Goal: Task Accomplishment & Management: Use online tool/utility

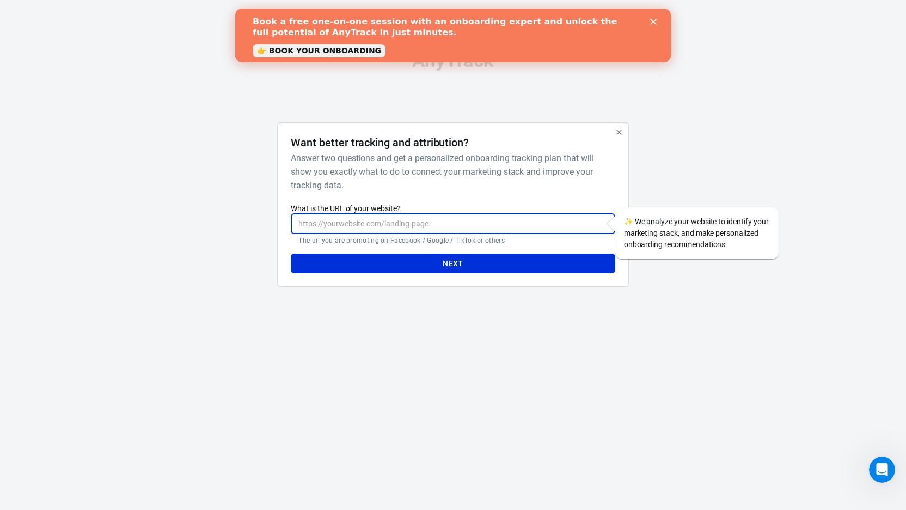
click at [509, 227] on input "What is the URL of your website?" at bounding box center [453, 224] width 324 height 20
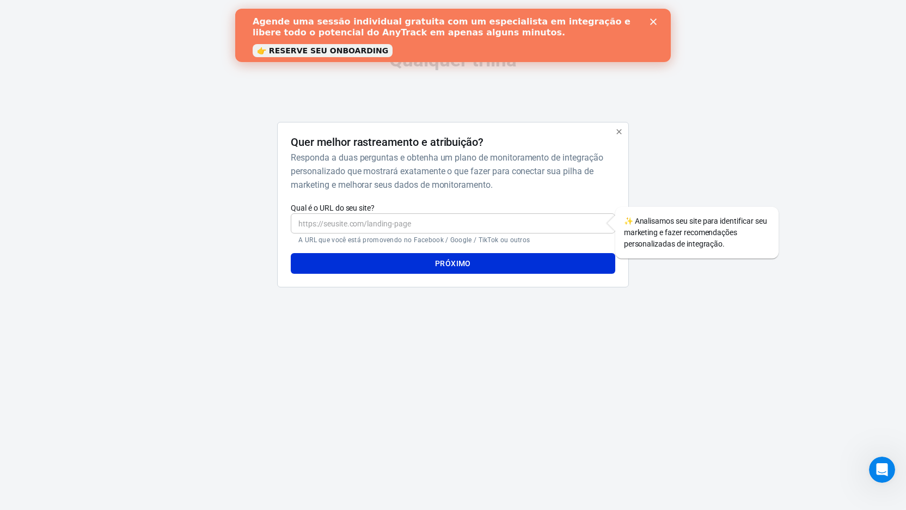
click at [452, 235] on div "​ A URL que você está promovendo no Facebook / Google / TikTok ou outros" at bounding box center [453, 228] width 324 height 31
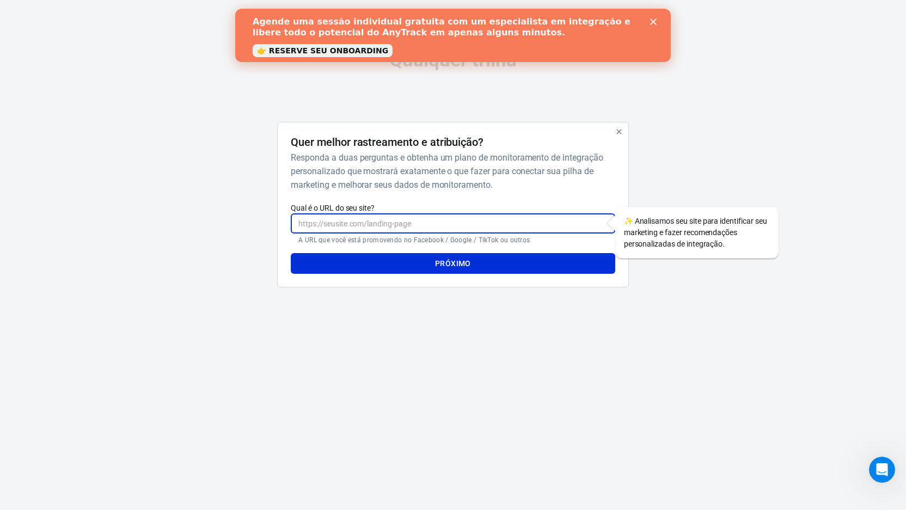
click at [457, 226] on input "Qual é o URL do seu site?" at bounding box center [453, 223] width 324 height 20
paste input "[URL][DOMAIN_NAME]"
type input "[URL][DOMAIN_NAME]"
click at [442, 315] on div "Qualquer trilha Quer melhor rastreamento e atribuição? Responda a duas pergunta…" at bounding box center [453, 173] width 544 height 347
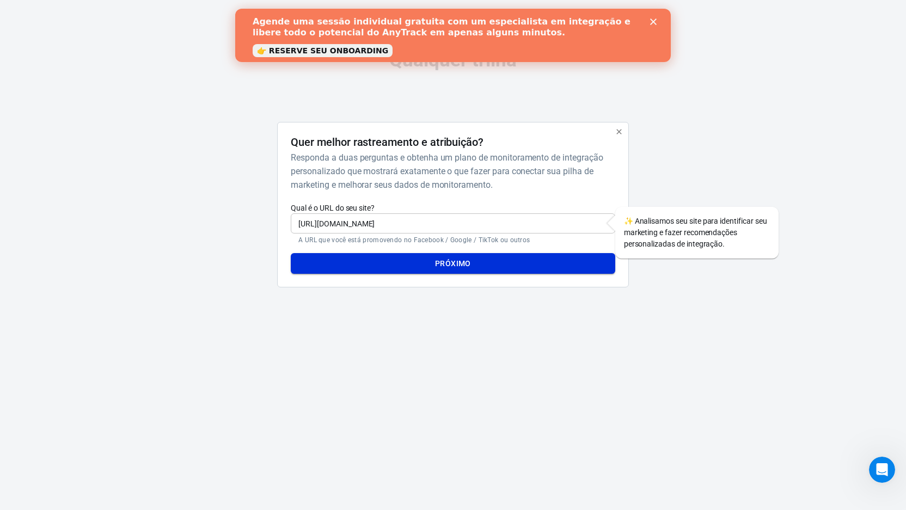
click at [446, 261] on font "Próximo" at bounding box center [453, 263] width 36 height 9
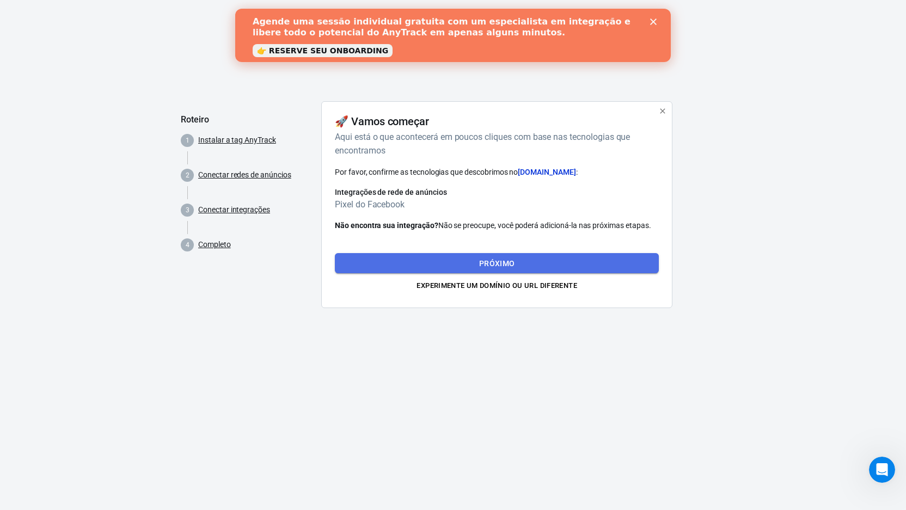
click at [499, 257] on font "Próximo" at bounding box center [497, 263] width 36 height 14
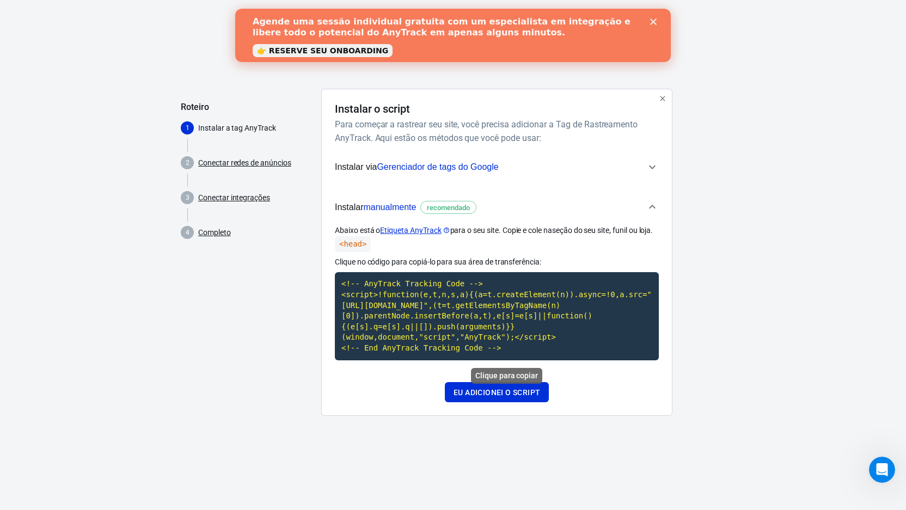
click at [502, 337] on code "<!-- AnyTrack Tracking Code --> <script>!function(e,t,n,s,a){(a=t.createElement…" at bounding box center [497, 316] width 324 height 88
click at [491, 392] on font "Eu adicionei o script" at bounding box center [496, 392] width 87 height 9
